Goal: Information Seeking & Learning: Learn about a topic

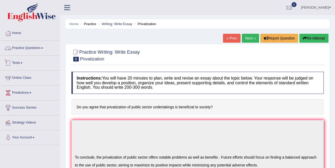
click at [22, 63] on span at bounding box center [21, 63] width 2 height 1
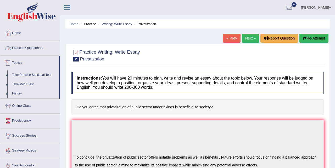
click at [41, 47] on link "Practice Questions" at bounding box center [30, 47] width 60 height 13
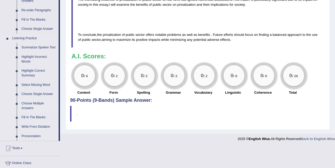
scroll to position [197, 0]
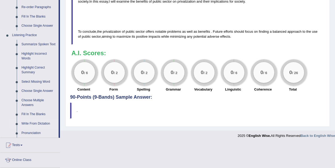
click at [35, 128] on link "Write From Dictation" at bounding box center [38, 123] width 39 height 9
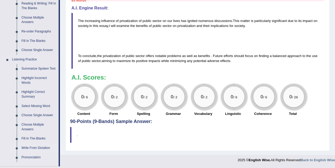
scroll to position [252, 0]
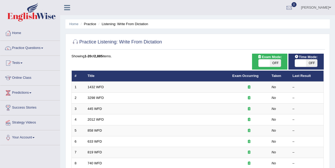
scroll to position [27, 0]
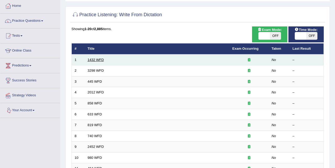
click at [100, 61] on link "1432 WFD" at bounding box center [96, 60] width 16 height 4
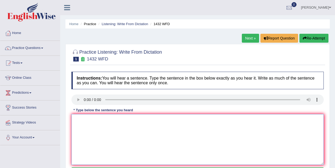
click at [97, 120] on textarea at bounding box center [197, 139] width 252 height 51
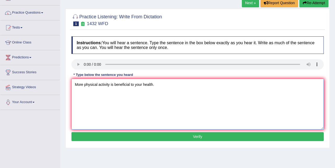
scroll to position [38, 0]
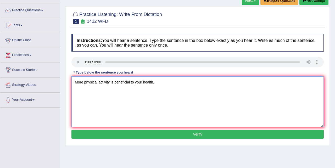
type textarea "More physical activity is beneficial to your health."
click at [161, 135] on button "Verify" at bounding box center [197, 134] width 252 height 9
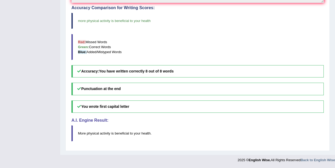
scroll to position [0, 0]
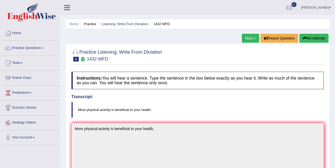
click at [249, 37] on link "Next »" at bounding box center [250, 38] width 17 height 9
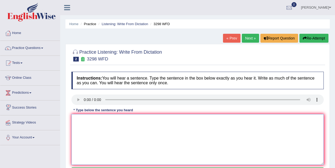
click at [79, 121] on textarea at bounding box center [197, 139] width 252 height 51
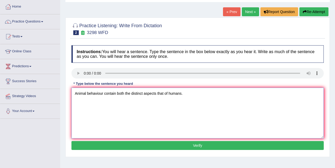
scroll to position [31, 0]
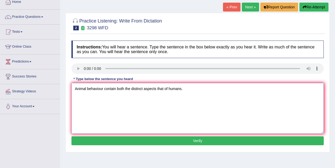
type textarea "Animal behaviour contain both the distinct aspects that of humans."
click at [129, 140] on button "Verify" at bounding box center [197, 140] width 252 height 9
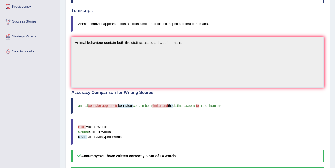
scroll to position [0, 0]
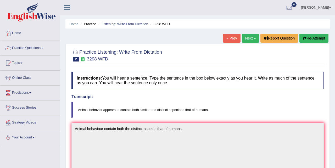
click at [315, 37] on button "Re-Attempt" at bounding box center [313, 38] width 29 height 9
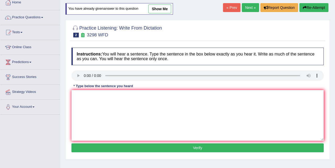
scroll to position [25, 0]
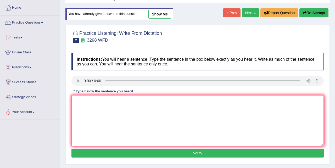
click at [89, 96] on textarea at bounding box center [197, 120] width 252 height 51
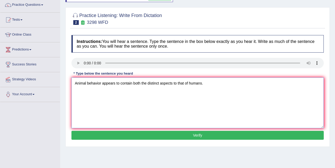
scroll to position [44, 0]
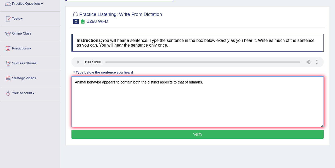
type textarea "Animal behavior appears to contain both the distinct aspects to that of humans."
click at [171, 135] on button "Verify" at bounding box center [197, 134] width 252 height 9
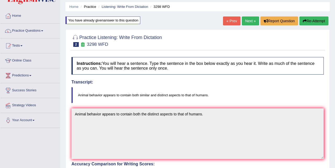
scroll to position [0, 0]
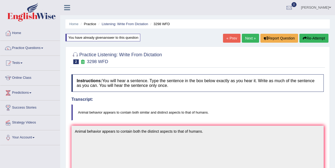
click at [246, 38] on link "Next »" at bounding box center [250, 38] width 17 height 9
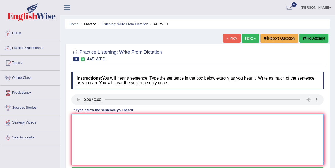
click at [100, 115] on textarea at bounding box center [197, 139] width 252 height 51
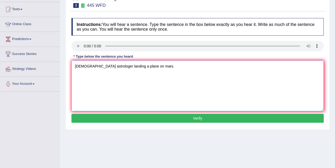
scroll to position [55, 0]
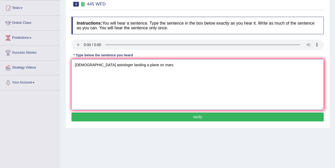
type textarea "[DEMOGRAPHIC_DATA] astrologer landing a plane on mars."
click at [128, 115] on button "Verify" at bounding box center [197, 116] width 252 height 9
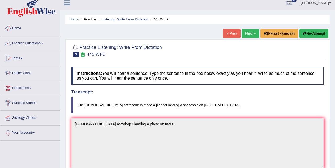
scroll to position [4, 0]
click at [306, 32] on button "Re-Attempt" at bounding box center [313, 33] width 29 height 9
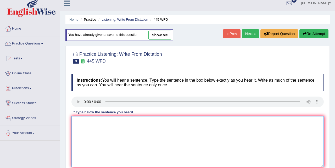
click at [84, 118] on textarea at bounding box center [197, 141] width 252 height 51
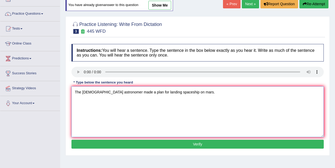
scroll to position [41, 0]
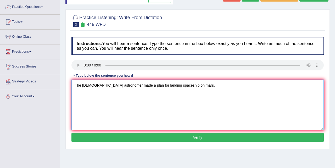
type textarea "The American astronomer made a plan for landing spaceship on mars."
click at [177, 135] on button "Verify" at bounding box center [197, 137] width 252 height 9
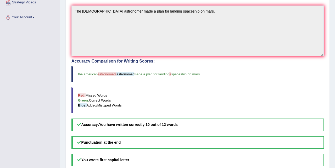
scroll to position [0, 0]
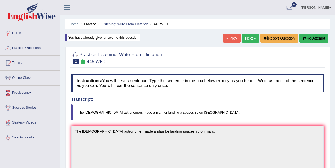
click at [249, 38] on link "Next »" at bounding box center [250, 38] width 17 height 9
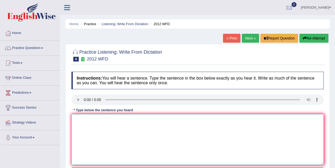
click at [88, 120] on textarea at bounding box center [197, 139] width 252 height 51
type textarea "F"
click at [87, 123] on textarea at bounding box center [197, 139] width 252 height 51
type textarea "d"
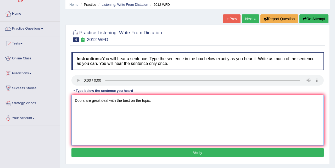
scroll to position [32, 0]
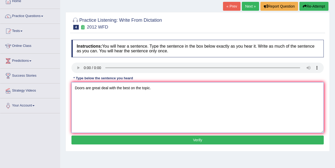
type textarea "Doors are great deal with the best on the topic."
click at [177, 139] on button "Verify" at bounding box center [197, 140] width 252 height 9
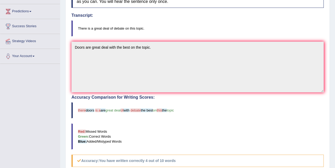
scroll to position [0, 0]
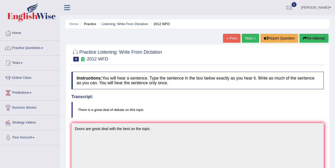
click at [310, 39] on button "Re-Attempt" at bounding box center [313, 38] width 29 height 9
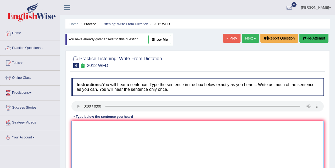
click at [81, 130] on textarea at bounding box center [197, 146] width 252 height 51
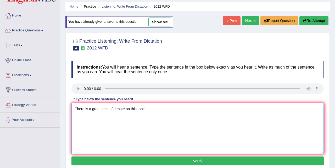
scroll to position [19, 0]
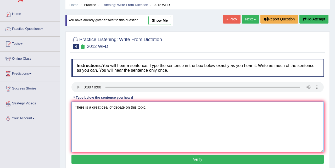
type textarea "There is a great deal of debate on this topic."
click at [205, 158] on button "Verify" at bounding box center [197, 159] width 252 height 9
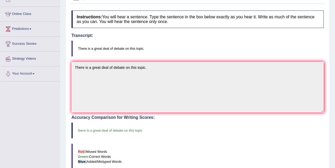
scroll to position [0, 0]
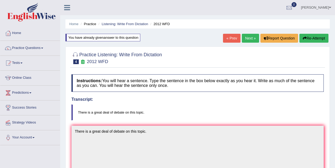
click at [250, 37] on link "Next »" at bounding box center [250, 38] width 17 height 9
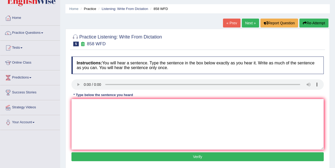
scroll to position [15, 0]
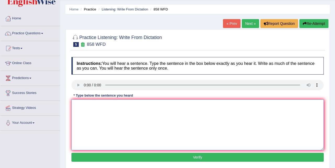
click at [87, 104] on textarea at bounding box center [197, 124] width 252 height 51
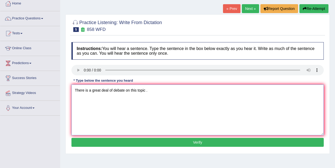
scroll to position [30, 0]
type textarea "There is a great deal of debate on this topic ."
click at [179, 142] on button "Verify" at bounding box center [197, 142] width 252 height 9
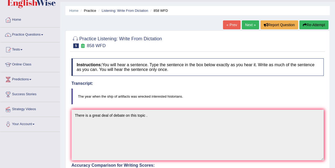
scroll to position [0, 0]
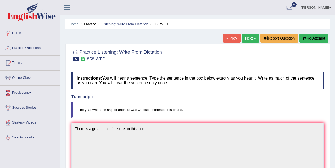
click at [248, 38] on link "Next »" at bounding box center [250, 38] width 17 height 9
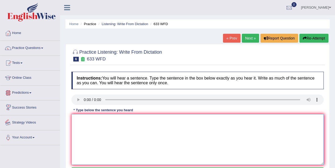
click at [78, 123] on textarea at bounding box center [197, 139] width 252 height 51
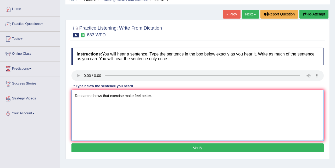
scroll to position [26, 0]
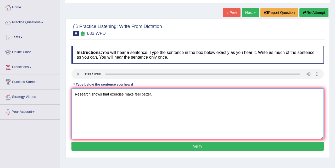
type textarea "Research shows that exercise make feel better."
click at [173, 146] on button "Verify" at bounding box center [197, 146] width 252 height 9
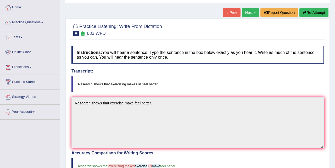
click at [313, 13] on button "Re-Attempt" at bounding box center [313, 12] width 29 height 9
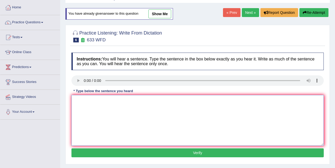
click at [88, 96] on textarea at bounding box center [197, 120] width 252 height 51
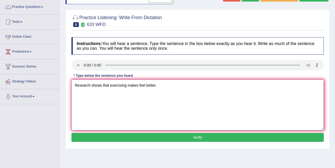
scroll to position [41, 0]
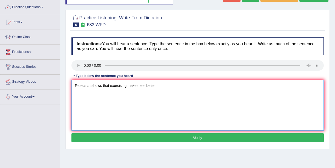
type textarea "Research shows that exercising makes feel better."
click at [174, 138] on button "Verify" at bounding box center [197, 137] width 252 height 9
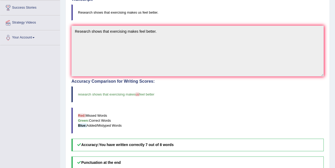
scroll to position [0, 0]
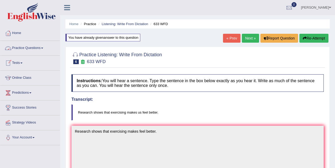
click at [40, 48] on link "Practice Questions" at bounding box center [30, 47] width 60 height 13
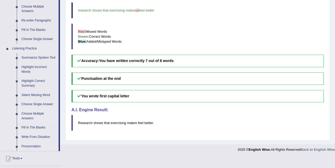
scroll to position [184, 0]
click at [34, 141] on link "Write From Dictation" at bounding box center [38, 136] width 39 height 9
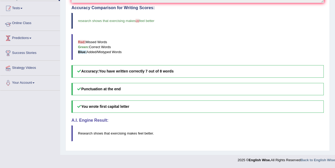
scroll to position [114, 0]
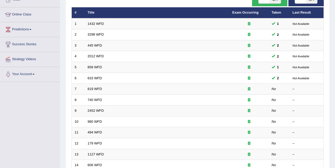
scroll to position [58, 0]
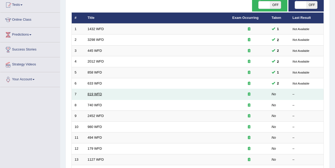
click at [94, 95] on link "819 WFD" at bounding box center [95, 94] width 14 height 4
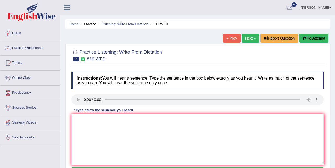
click at [76, 111] on div "* Type below the sentence you heard" at bounding box center [103, 110] width 64 height 5
click at [76, 118] on textarea at bounding box center [197, 139] width 252 height 51
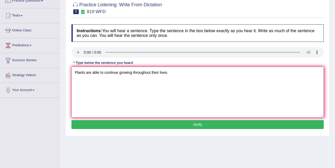
scroll to position [60, 0]
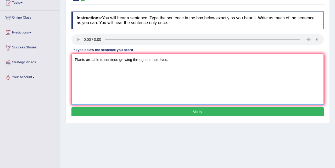
type textarea "Plants are able to continue growing throughout their lives."
click at [162, 113] on button "Verify" at bounding box center [197, 111] width 252 height 9
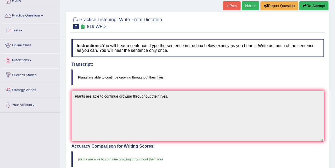
scroll to position [34, 0]
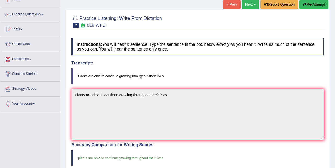
click at [247, 2] on link "Next »" at bounding box center [250, 4] width 17 height 9
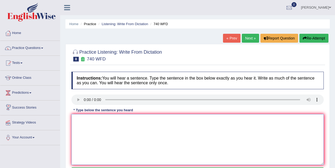
click at [94, 116] on textarea at bounding box center [197, 139] width 252 height 51
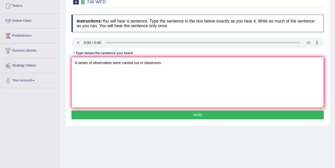
scroll to position [58, 0]
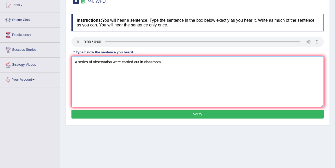
type textarea "A series of observation were carried out in classroom."
click at [114, 116] on button "Verify" at bounding box center [197, 114] width 252 height 9
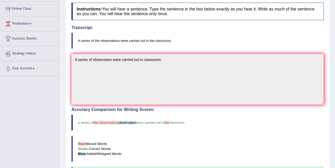
scroll to position [0, 0]
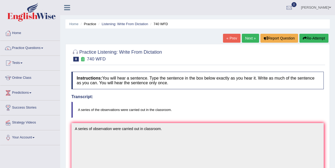
click at [248, 40] on link "Next »" at bounding box center [250, 38] width 17 height 9
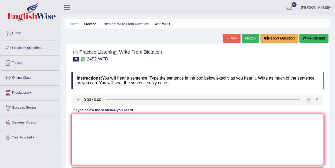
click at [87, 116] on textarea at bounding box center [197, 139] width 252 height 51
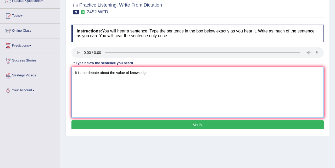
scroll to position [48, 0]
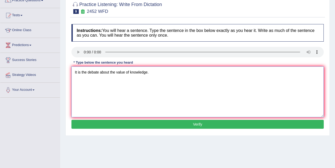
type textarea "It is the debate about the value of knowledge."
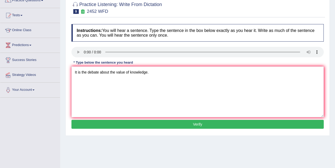
click at [153, 126] on button "Verify" at bounding box center [197, 124] width 252 height 9
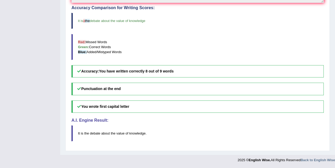
scroll to position [0, 0]
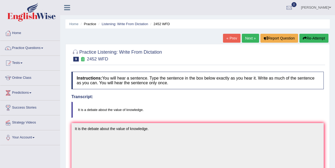
click at [245, 39] on link "Next »" at bounding box center [250, 38] width 17 height 9
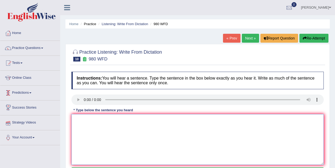
click at [76, 119] on textarea at bounding box center [197, 139] width 252 height 51
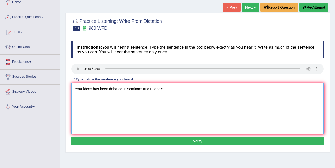
scroll to position [32, 0]
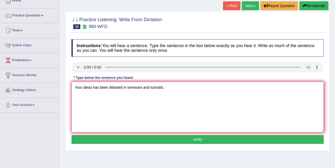
type textarea "Your ideas has been debated in seminars and tutorials."
click at [137, 137] on button "Verify" at bounding box center [197, 139] width 252 height 9
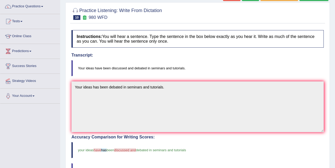
scroll to position [0, 0]
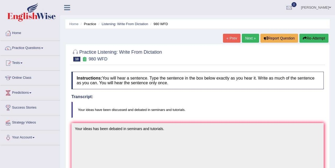
click at [248, 38] on link "Next »" at bounding box center [250, 38] width 17 height 9
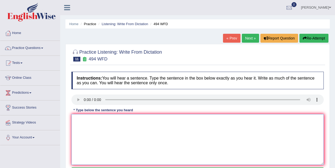
click at [99, 120] on textarea at bounding box center [197, 139] width 252 height 51
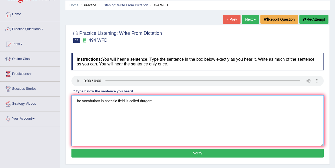
scroll to position [21, 0]
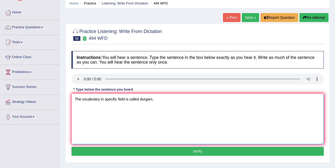
type textarea "The vocabulary in specific field is called durgam."
click at [148, 150] on button "Verify" at bounding box center [197, 151] width 252 height 9
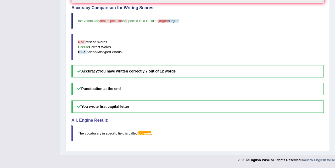
scroll to position [0, 0]
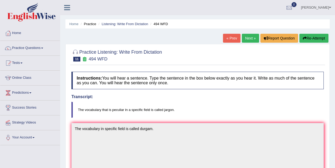
click at [249, 37] on link "Next »" at bounding box center [250, 38] width 17 height 9
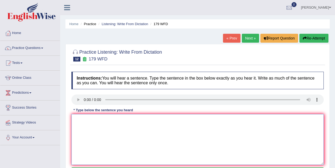
click at [84, 125] on textarea at bounding box center [197, 139] width 252 height 51
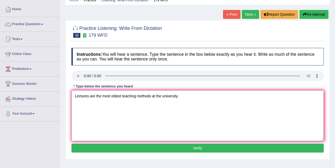
scroll to position [27, 0]
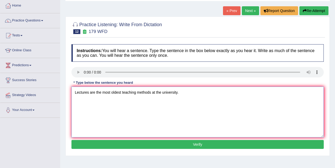
type textarea "Lectures are the most oldest teaching methods at the university."
click at [166, 144] on button "Verify" at bounding box center [197, 144] width 252 height 9
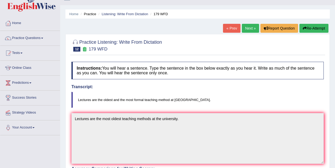
scroll to position [12, 0]
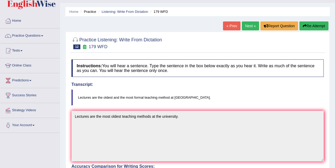
click at [248, 25] on link "Next »" at bounding box center [250, 25] width 17 height 9
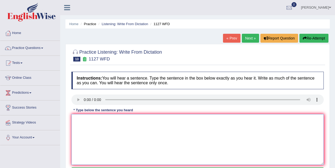
click at [81, 121] on textarea at bounding box center [197, 139] width 252 height 51
type textarea "T"
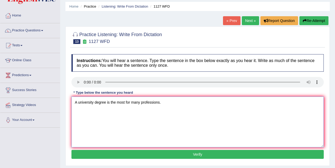
scroll to position [18, 0]
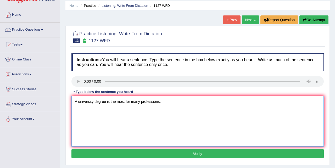
type textarea "A university degree is the most for many professions."
click at [164, 153] on button "Verify" at bounding box center [197, 153] width 252 height 9
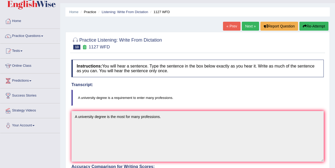
scroll to position [10, 0]
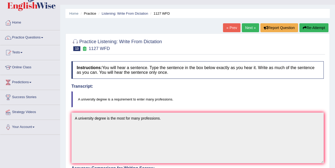
click at [230, 27] on link "« Prev" at bounding box center [231, 27] width 17 height 9
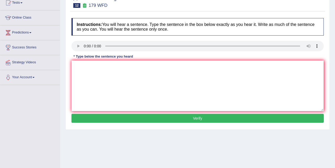
scroll to position [55, 0]
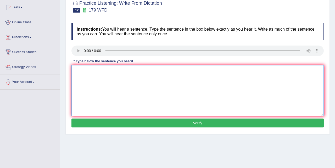
click at [89, 73] on textarea at bounding box center [197, 90] width 252 height 51
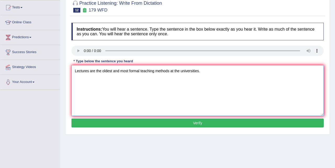
type textarea "Lectures are the oldest and most formal teaching methods at the universities."
click at [170, 121] on button "Verify" at bounding box center [197, 122] width 252 height 9
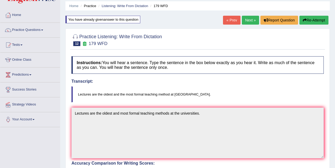
scroll to position [0, 0]
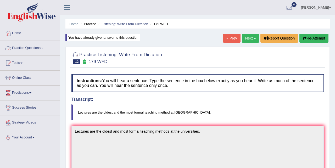
click at [42, 46] on link "Practice Questions" at bounding box center [30, 47] width 60 height 13
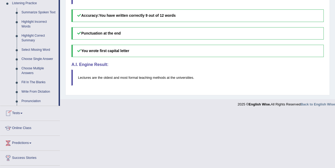
click at [33, 86] on link "Fill In The Blanks" at bounding box center [38, 82] width 39 height 9
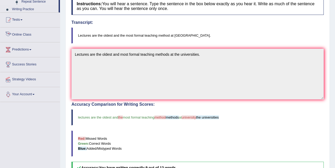
scroll to position [173, 0]
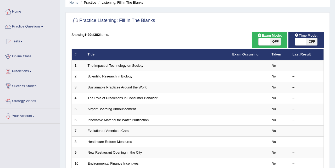
scroll to position [21, 0]
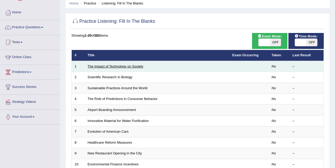
click at [124, 66] on link "The Impact of Technology on Society" at bounding box center [116, 66] width 56 height 4
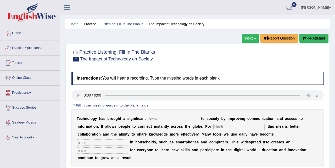
click at [157, 118] on input "text" at bounding box center [173, 119] width 51 height 6
type input "benefit"
click at [218, 126] on input "text" at bounding box center [238, 127] width 51 height 6
type input "humans"
click at [249, 131] on div "T e c h n o l o g y h a s b r o u g h t a s i g n i f i c a n t benefit t o s o…" at bounding box center [197, 138] width 252 height 58
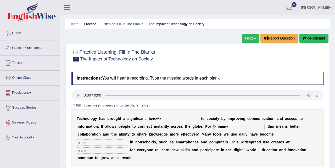
click at [128, 139] on input "text" at bounding box center [102, 142] width 51 height 6
type input "common"
click at [128, 147] on input "text" at bounding box center [102, 150] width 51 height 6
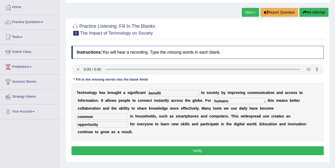
scroll to position [30, 0]
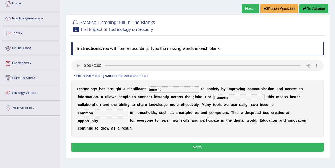
type input "opportunity"
click at [218, 143] on button "Verify" at bounding box center [197, 147] width 252 height 9
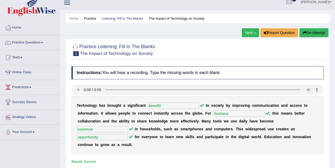
scroll to position [0, 0]
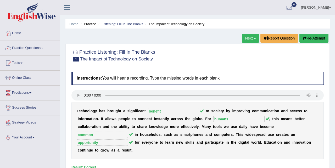
click at [250, 36] on link "Next »" at bounding box center [250, 38] width 17 height 9
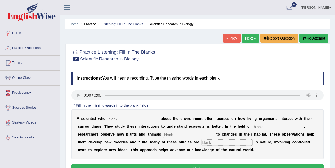
click at [114, 116] on input "text" at bounding box center [133, 119] width 51 height 6
type input "cares"
click at [262, 127] on input "text" at bounding box center [278, 127] width 51 height 6
type input "biology"
click at [193, 133] on input "text" at bounding box center [188, 135] width 51 height 6
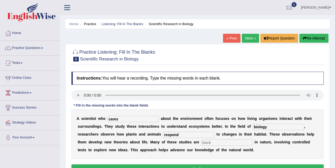
type input "respond"
click at [201, 144] on input "text" at bounding box center [226, 142] width 51 height 6
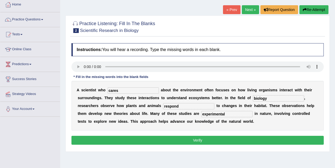
scroll to position [32, 0]
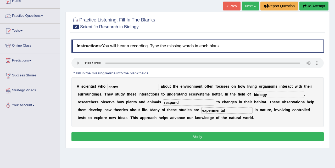
type input "experimental"
click at [204, 137] on button "Verify" at bounding box center [197, 136] width 252 height 9
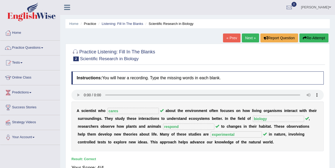
scroll to position [0, 0]
click at [244, 37] on link "Next »" at bounding box center [250, 38] width 17 height 9
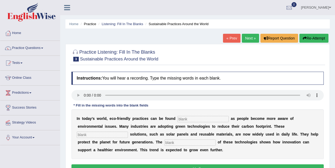
click at [182, 118] on input "text" at bounding box center [202, 119] width 51 height 6
type input "everywhere"
click at [128, 132] on input "text" at bounding box center [102, 135] width 51 height 6
type input "sustainable"
click at [164, 143] on input "text" at bounding box center [189, 142] width 51 height 6
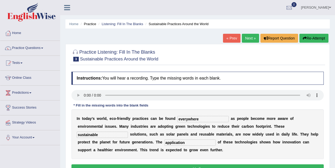
scroll to position [36, 0]
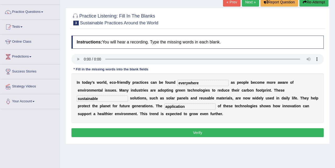
type input "application"
click at [173, 132] on button "Verify" at bounding box center [197, 132] width 252 height 9
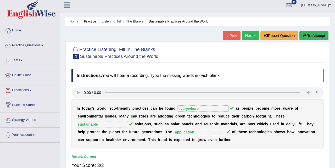
scroll to position [0, 0]
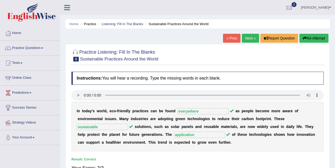
click at [249, 37] on link "Next »" at bounding box center [250, 38] width 17 height 9
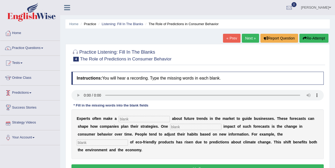
click at [125, 118] on input "text" at bounding box center [143, 119] width 51 height 6
type input "prediction"
click at [177, 127] on input "text" at bounding box center [195, 127] width 51 height 6
type input "profound"
click at [128, 139] on input "text" at bounding box center [102, 142] width 51 height 6
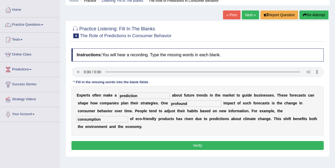
scroll to position [31, 0]
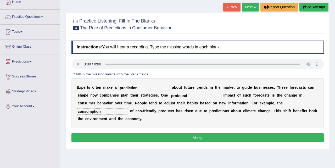
type input "consumption"
click at [258, 139] on button "Verify" at bounding box center [197, 137] width 252 height 9
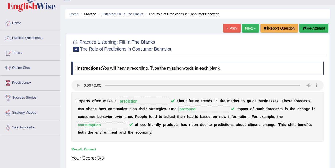
scroll to position [5, 0]
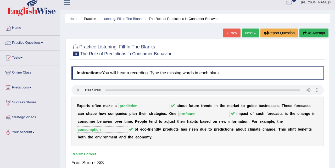
click at [250, 31] on link "Next »" at bounding box center [250, 33] width 17 height 9
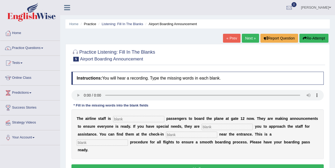
click at [128, 117] on input "text" at bounding box center [138, 119] width 51 height 6
type input "inviting"
click at [206, 127] on input "text" at bounding box center [226, 127] width 51 height 6
type input "requiring"
click at [175, 133] on input "text" at bounding box center [191, 135] width 51 height 6
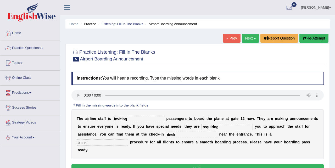
type input "desk"
click at [128, 139] on input "text" at bounding box center [102, 142] width 51 height 6
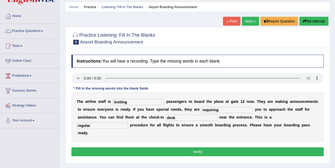
scroll to position [17, 0]
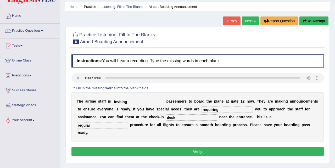
type input "regular"
click at [240, 147] on button "Verify" at bounding box center [197, 151] width 252 height 9
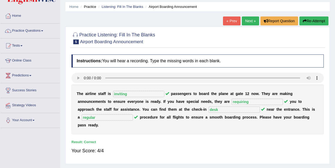
scroll to position [0, 0]
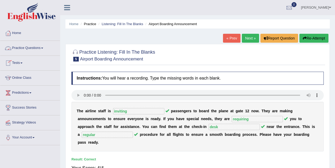
click at [32, 48] on link "Practice Questions" at bounding box center [30, 47] width 60 height 13
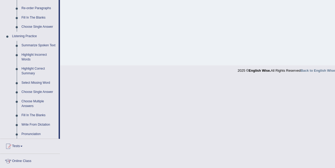
scroll to position [199, 0]
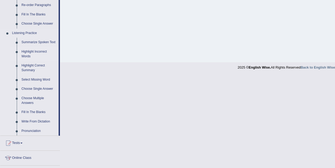
click at [39, 55] on link "Highlight Incorrect Words" at bounding box center [38, 54] width 39 height 14
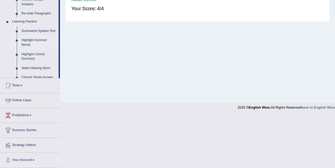
scroll to position [84, 0]
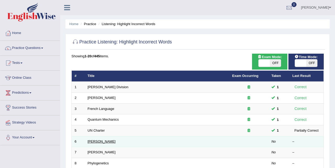
click at [93, 140] on link "[PERSON_NAME]" at bounding box center [102, 141] width 28 height 4
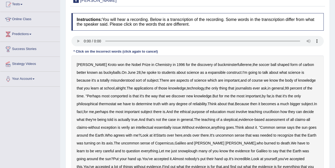
scroll to position [59, 0]
click at [208, 73] on b "expansible" at bounding box center [217, 72] width 18 height 4
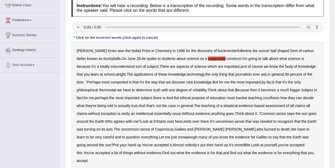
scroll to position [73, 0]
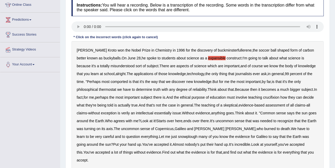
click at [118, 82] on b "comported" at bounding box center [118, 82] width 17 height 4
click at [112, 90] on b "thermostat" at bounding box center [107, 89] width 17 height 4
click at [279, 98] on b "crucifixion" at bounding box center [271, 97] width 16 height 4
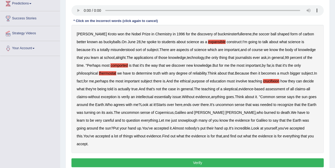
scroll to position [90, 0]
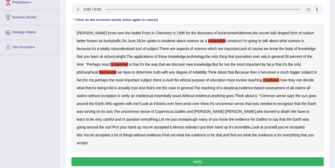
click at [130, 97] on b "verily" at bounding box center [125, 96] width 9 height 4
click at [171, 96] on b "essentially" at bounding box center [162, 96] width 17 height 4
click at [190, 120] on b "snowplough" at bounding box center [188, 119] width 20 height 4
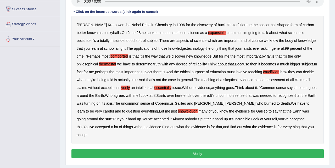
scroll to position [101, 0]
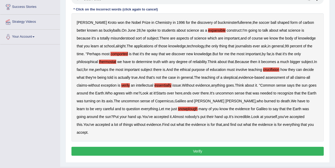
click at [169, 152] on button "Verify" at bounding box center [197, 151] width 252 height 9
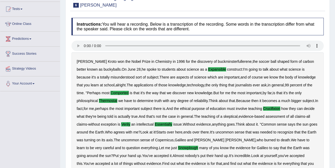
scroll to position [0, 0]
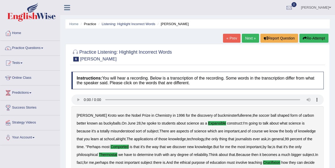
click at [251, 37] on link "Next »" at bounding box center [250, 38] width 17 height 9
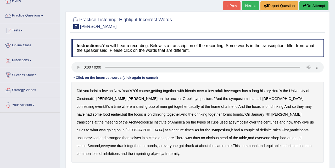
scroll to position [38, 0]
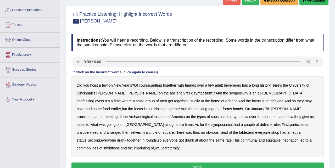
click at [94, 99] on b "confessing" at bounding box center [86, 101] width 18 height 4
click at [93, 115] on b "transitions" at bounding box center [85, 117] width 17 height 4
click at [184, 122] on b "signature" at bounding box center [176, 124] width 15 height 4
click at [98, 130] on b "unsupervised" at bounding box center [88, 132] width 22 height 4
click at [271, 132] on b "shop" at bounding box center [275, 132] width 8 height 4
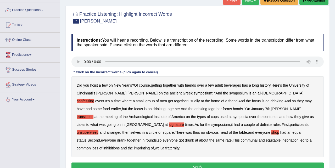
click at [150, 146] on b "imprinting" at bounding box center [142, 148] width 16 height 4
click at [93, 115] on b "transitions" at bounding box center [85, 117] width 17 height 4
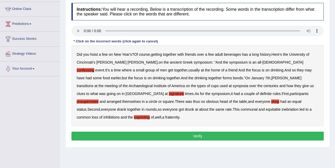
scroll to position [69, 0]
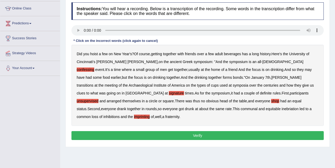
click at [202, 131] on button "Verify" at bounding box center [197, 135] width 252 height 9
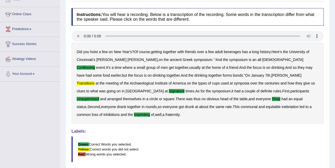
scroll to position [0, 0]
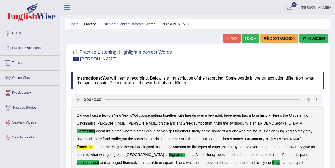
click at [43, 49] on link "Practice Questions" at bounding box center [30, 47] width 60 height 13
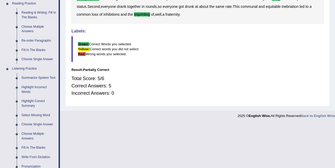
scroll to position [164, 0]
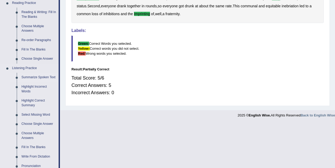
click at [39, 78] on link "Summarize Spoken Text" at bounding box center [38, 77] width 39 height 9
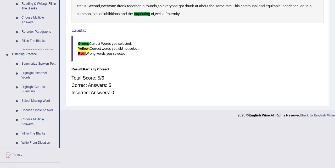
scroll to position [112, 0]
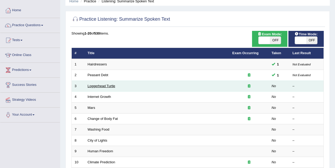
click at [106, 85] on link "Loggerhead Turtle" at bounding box center [102, 86] width 28 height 4
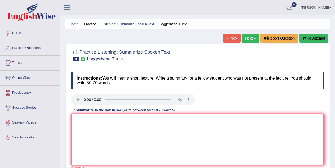
click at [84, 120] on textarea at bounding box center [197, 139] width 252 height 51
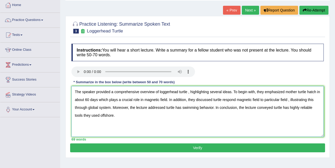
scroll to position [29, 0]
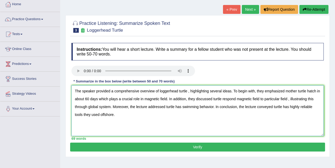
type textarea "The speaker provided a comprehensive overview of loggerhead turtle , highlighti…"
click at [197, 148] on button "Verify" at bounding box center [197, 147] width 255 height 9
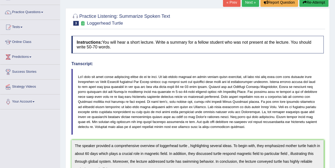
scroll to position [0, 0]
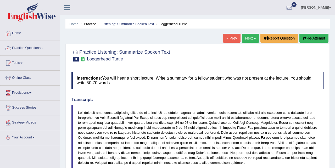
click at [249, 38] on link "Next »" at bounding box center [250, 38] width 17 height 9
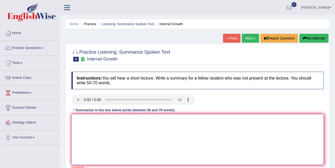
click at [86, 114] on textarea at bounding box center [197, 139] width 252 height 51
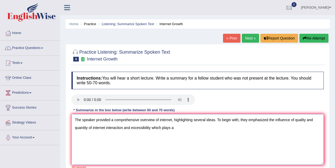
click at [153, 127] on textarea "The speaker provided a comprehensive overview of internet, highlighting several…" at bounding box center [197, 139] width 252 height 51
click at [180, 130] on textarea "The speaker provided a comprehensive overview of internet, highlighting several…" at bounding box center [197, 139] width 252 height 51
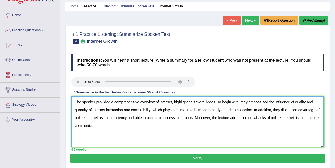
scroll to position [19, 0]
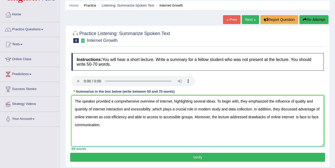
type textarea "The speaker provided a comprehensive overview of internet, highlighting several…"
click at [199, 157] on button "Verify" at bounding box center [197, 157] width 255 height 9
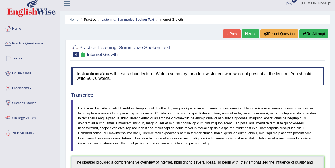
scroll to position [0, 0]
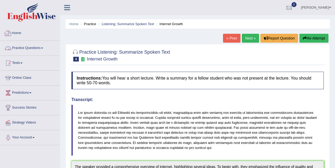
click at [44, 46] on link "Practice Questions" at bounding box center [30, 47] width 60 height 13
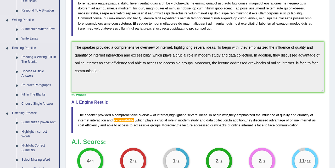
scroll to position [123, 0]
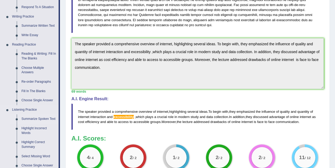
click at [32, 118] on link "Summarize Spoken Text" at bounding box center [38, 118] width 39 height 9
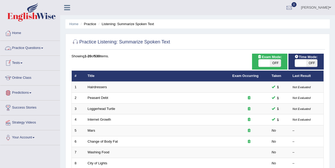
click at [41, 43] on link "Practice Questions" at bounding box center [30, 47] width 60 height 13
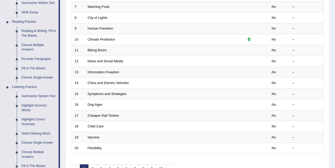
scroll to position [146, 0]
click at [38, 109] on link "Highlight Incorrect Words" at bounding box center [38, 107] width 39 height 14
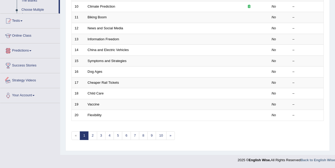
scroll to position [262, 0]
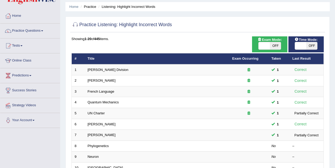
scroll to position [20, 0]
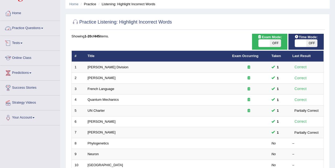
click at [44, 26] on link "Practice Questions" at bounding box center [30, 27] width 60 height 13
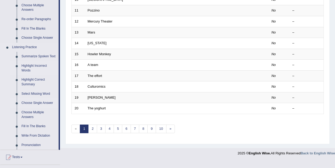
scroll to position [184, 0]
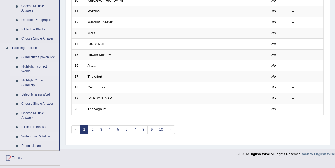
click at [30, 140] on link "Write From Dictation" at bounding box center [38, 136] width 39 height 9
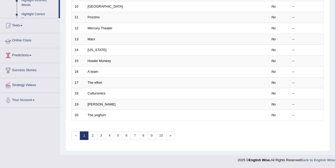
scroll to position [81, 0]
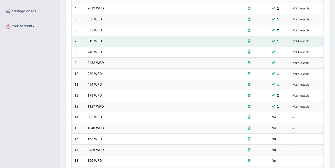
scroll to position [112, 0]
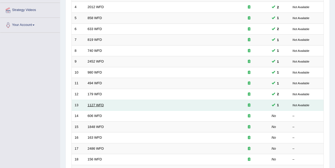
click at [100, 106] on link "1127 WFD" at bounding box center [96, 105] width 16 height 4
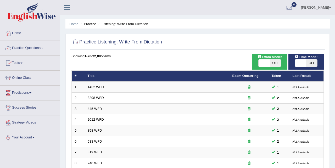
click at [26, 78] on link "Online Class" at bounding box center [30, 77] width 60 height 13
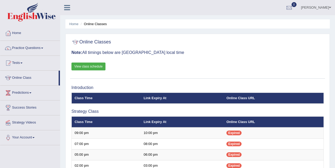
click at [92, 65] on link "View class schedule" at bounding box center [88, 67] width 34 height 8
